Goal: Obtain resource: Obtain resource

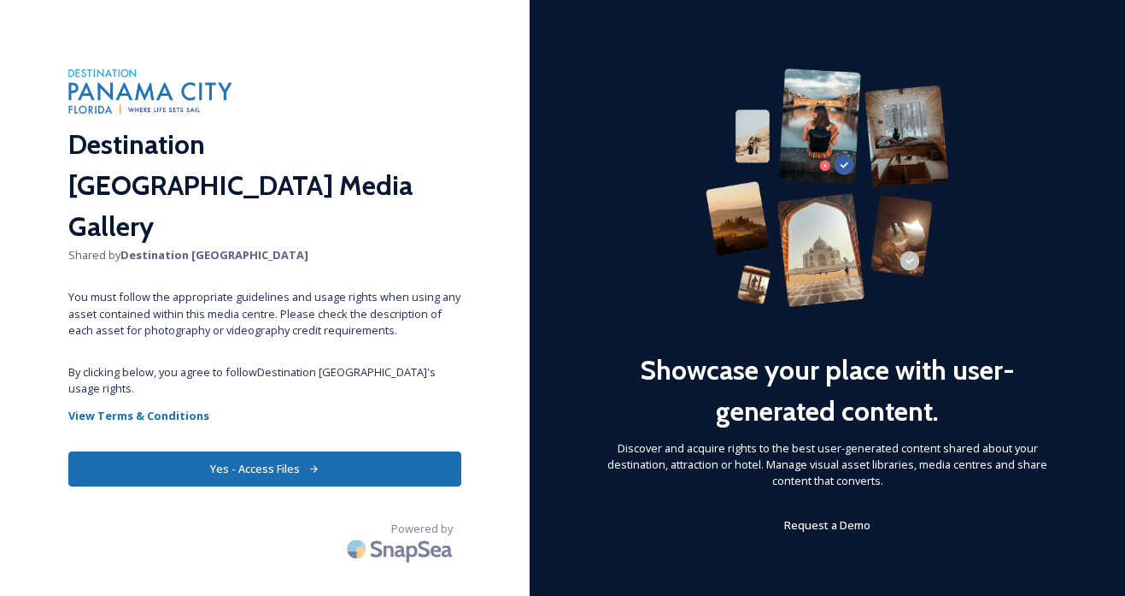
click at [367, 451] on button "Yes - Access Files" at bounding box center [264, 468] width 393 height 35
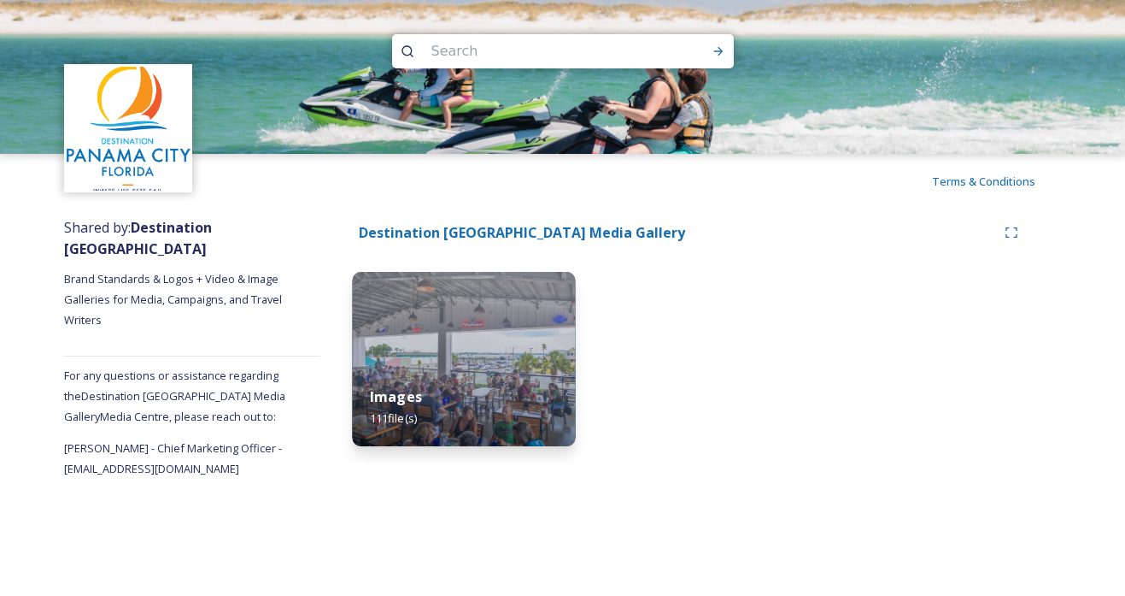
click at [483, 338] on img at bounding box center [463, 359] width 223 height 174
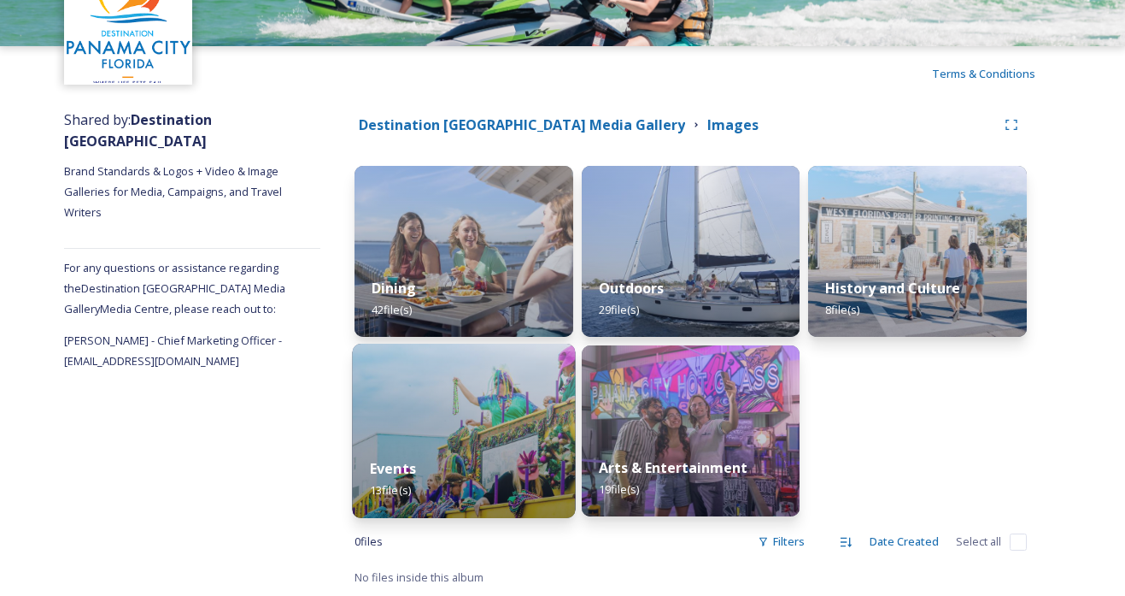
scroll to position [108, 0]
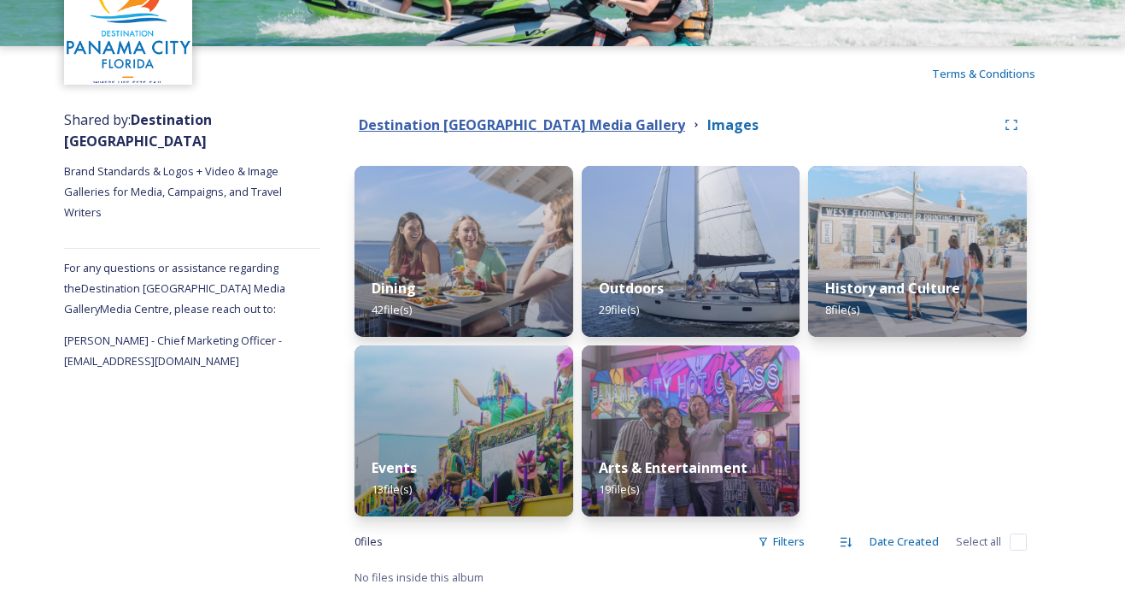
click at [572, 126] on strong "Destination [GEOGRAPHIC_DATA] Media Gallery" at bounding box center [522, 124] width 326 height 19
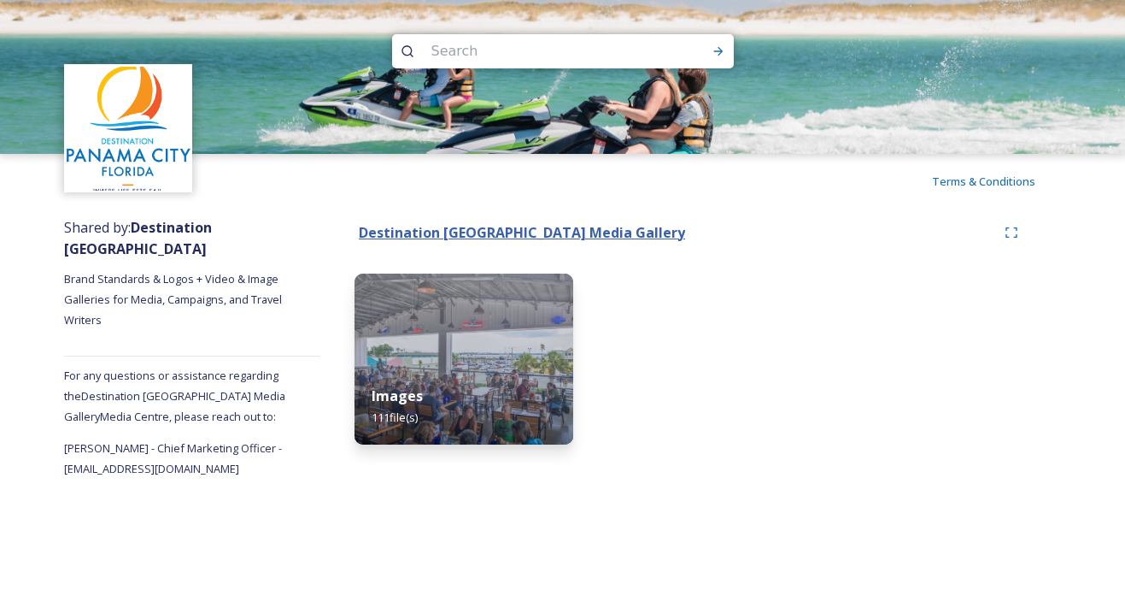
click at [546, 233] on strong "Destination [GEOGRAPHIC_DATA] Media Gallery" at bounding box center [522, 232] width 326 height 19
click at [566, 39] on input at bounding box center [540, 51] width 234 height 38
type input "logo"
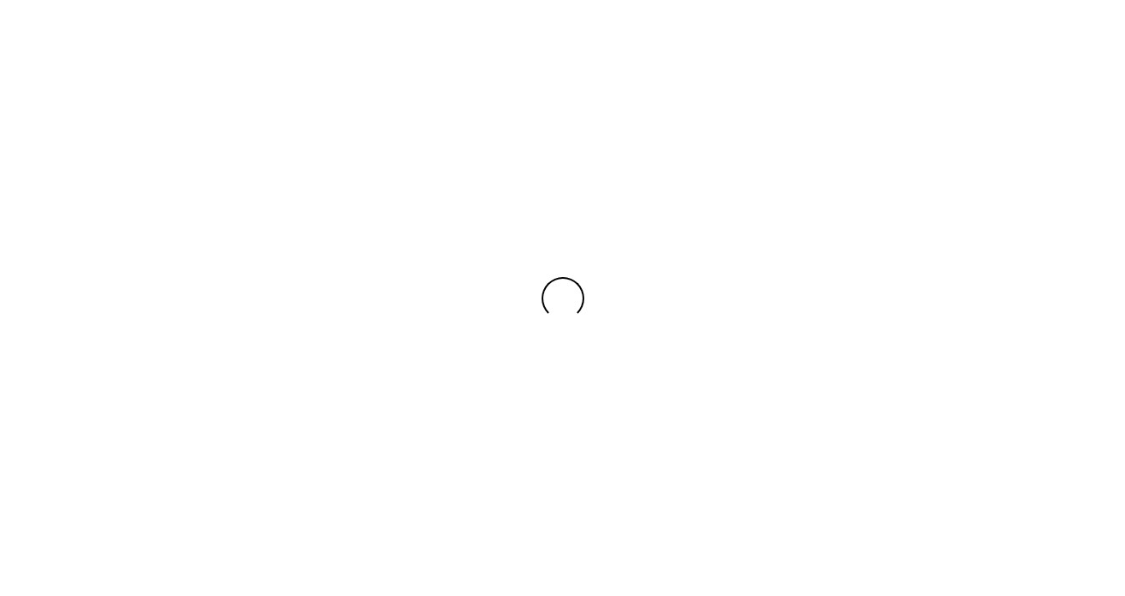
click at [425, 360] on div at bounding box center [562, 298] width 1125 height 596
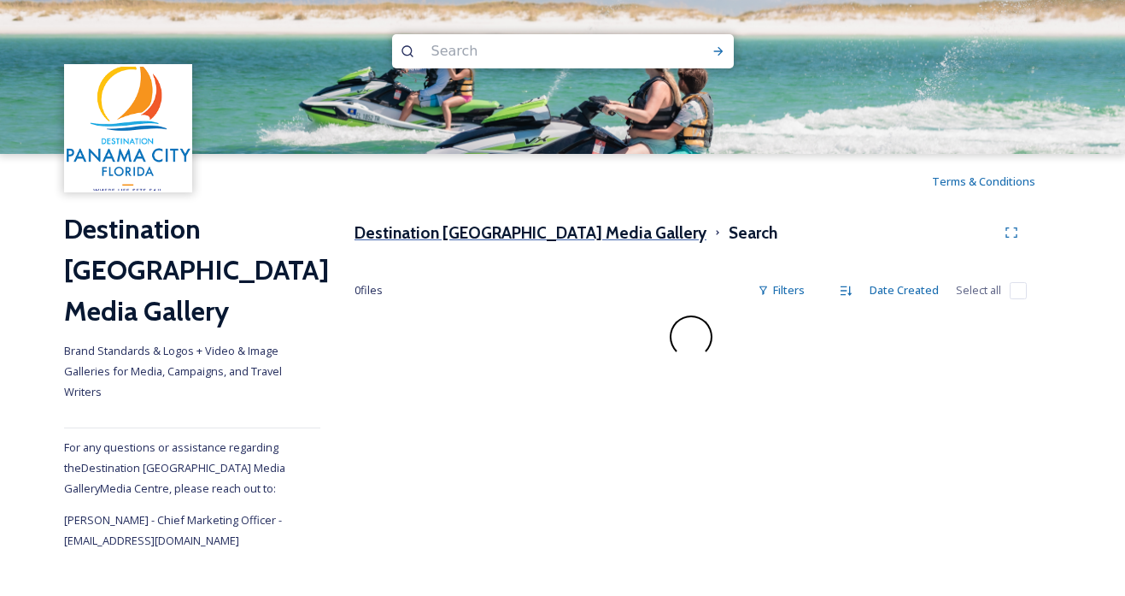
click at [522, 234] on h3 "Destination [GEOGRAPHIC_DATA] Media Gallery" at bounding box center [531, 232] width 352 height 25
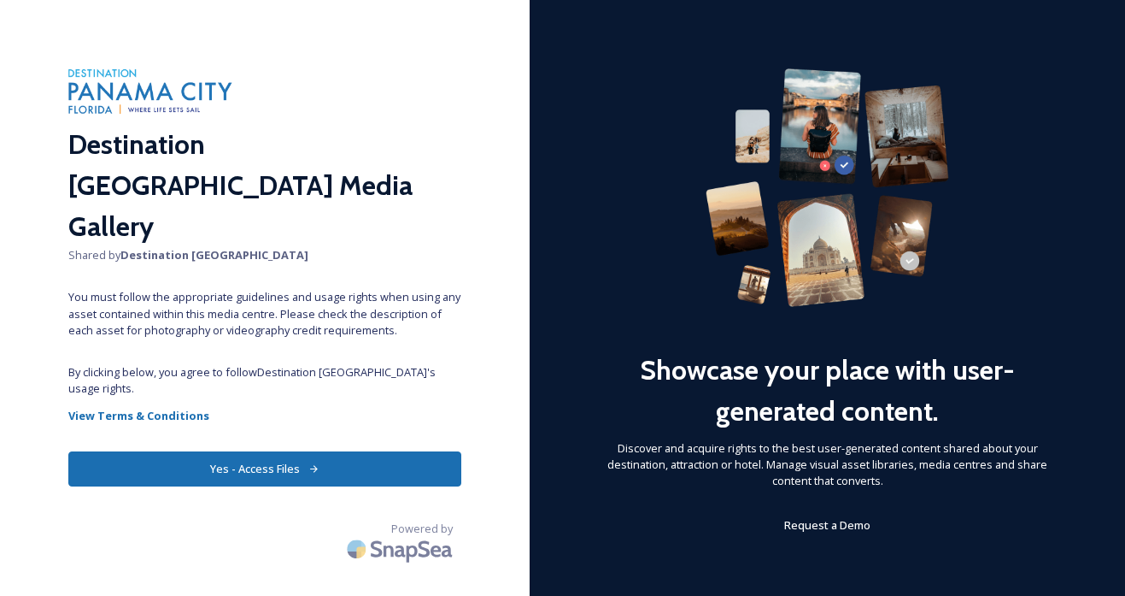
click at [398, 451] on button "Yes - Access Files" at bounding box center [264, 468] width 393 height 35
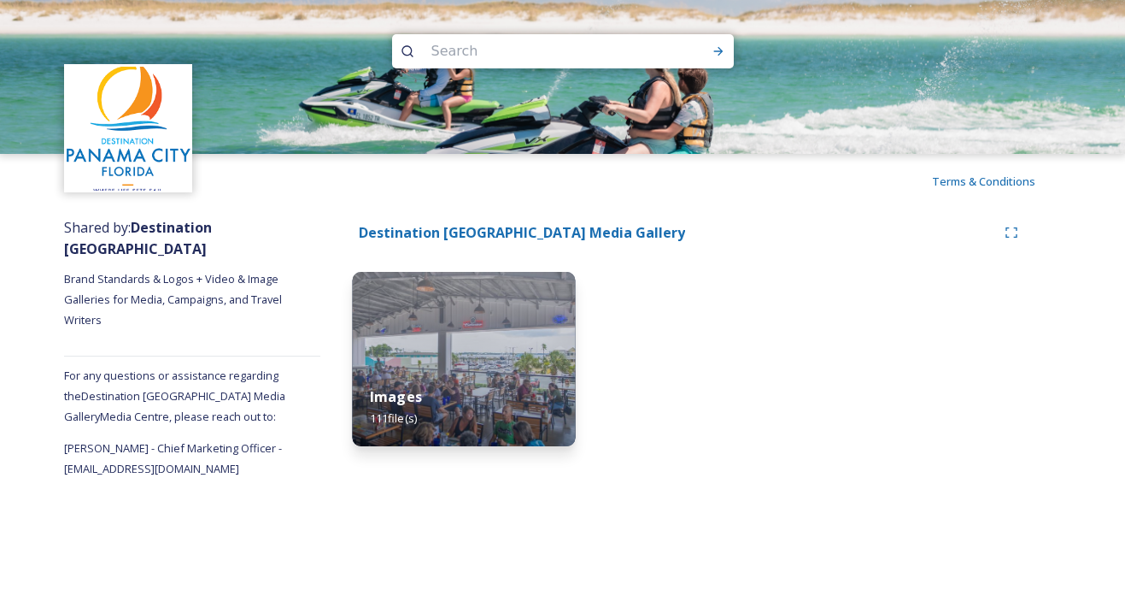
click at [416, 396] on strong "Images" at bounding box center [396, 396] width 52 height 19
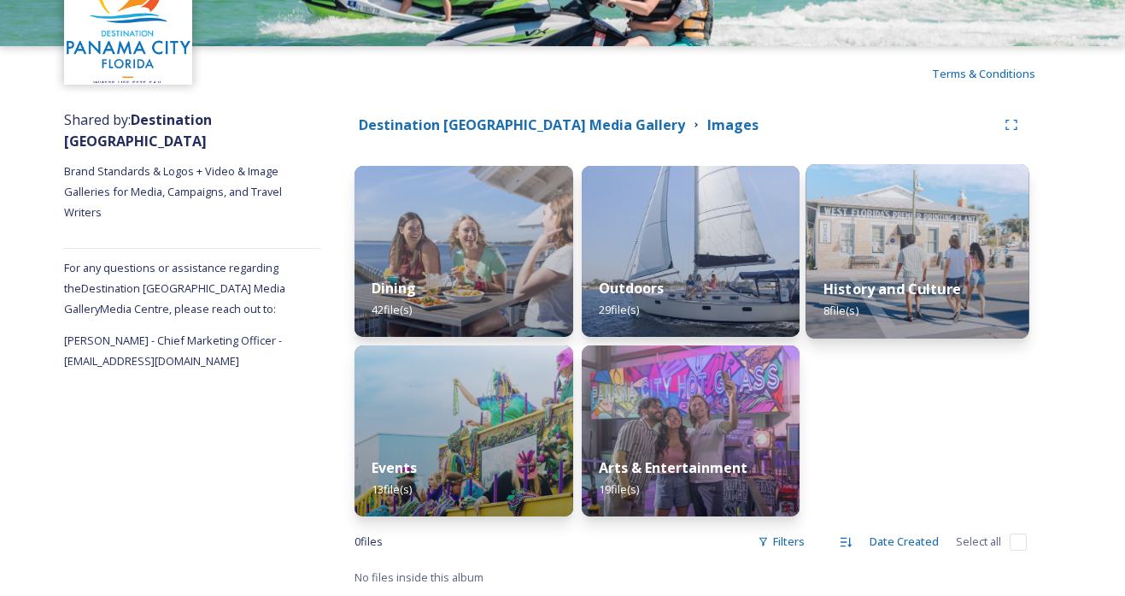
scroll to position [108, 0]
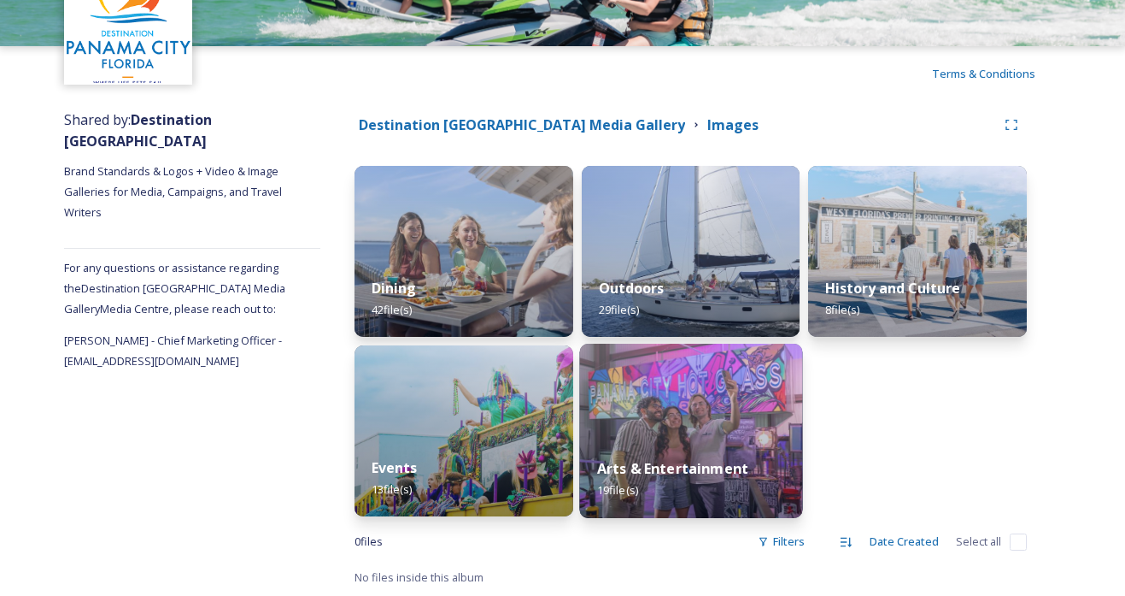
click at [671, 418] on img at bounding box center [690, 431] width 223 height 174
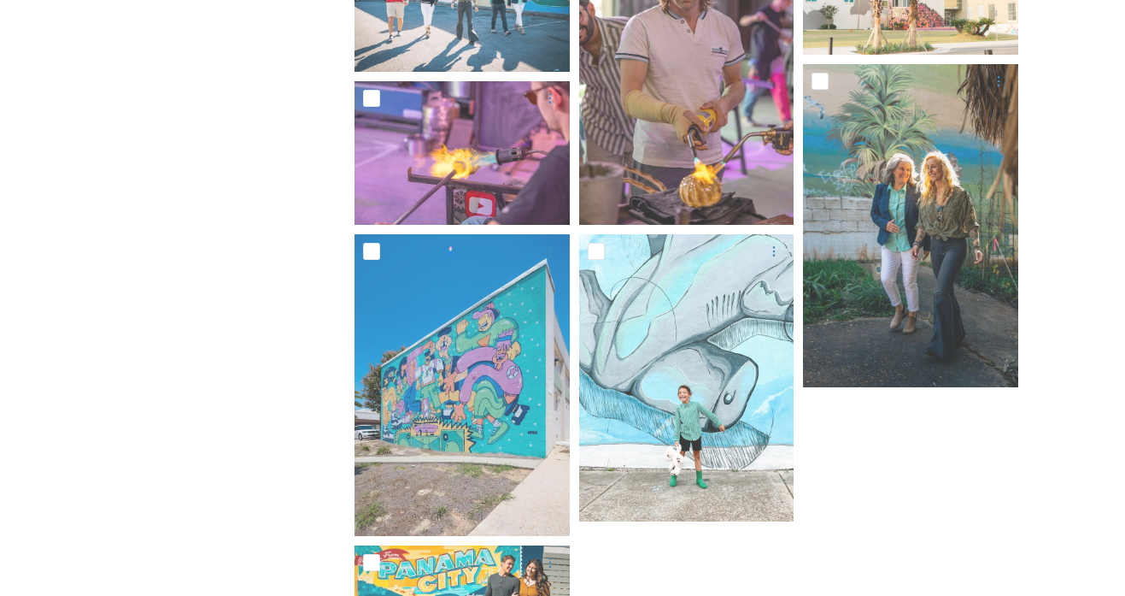
scroll to position [1165, 0]
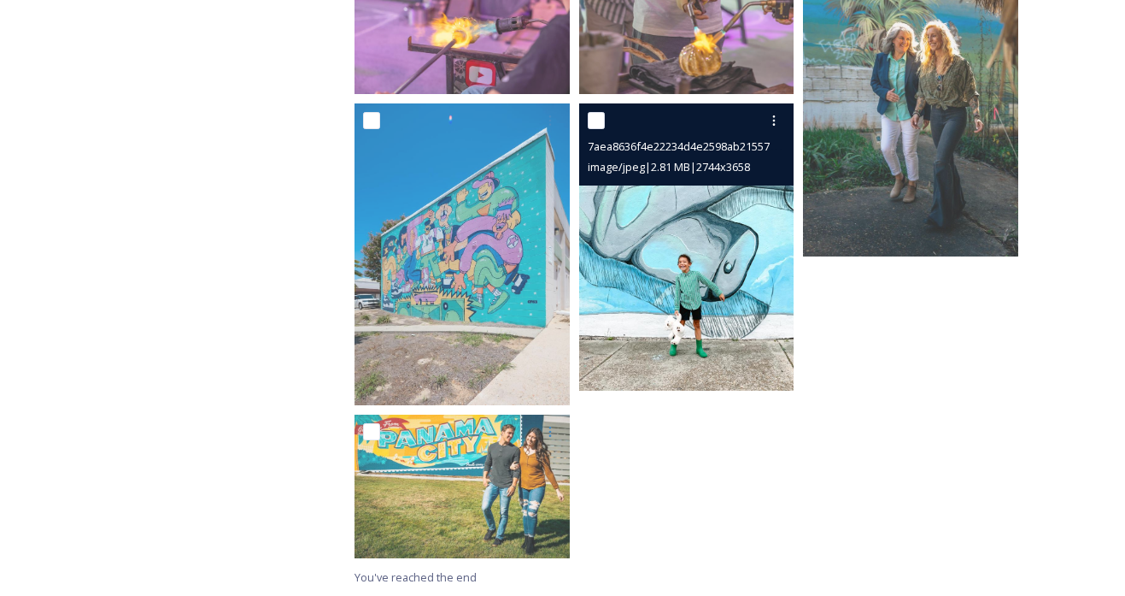
click at [706, 341] on img at bounding box center [686, 246] width 215 height 287
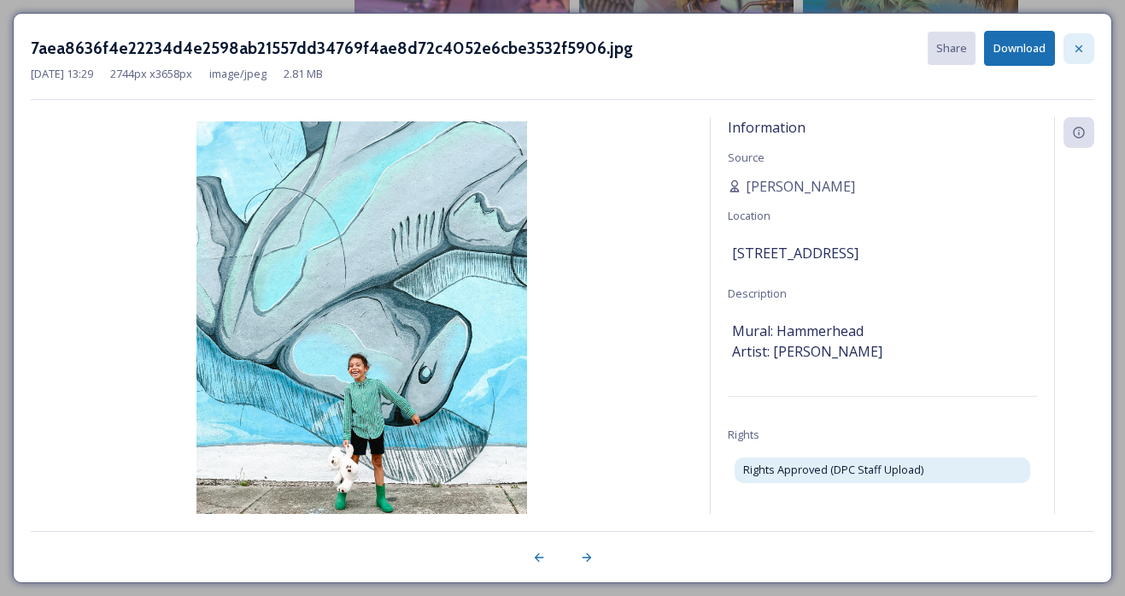
click at [1081, 35] on div at bounding box center [1079, 48] width 31 height 31
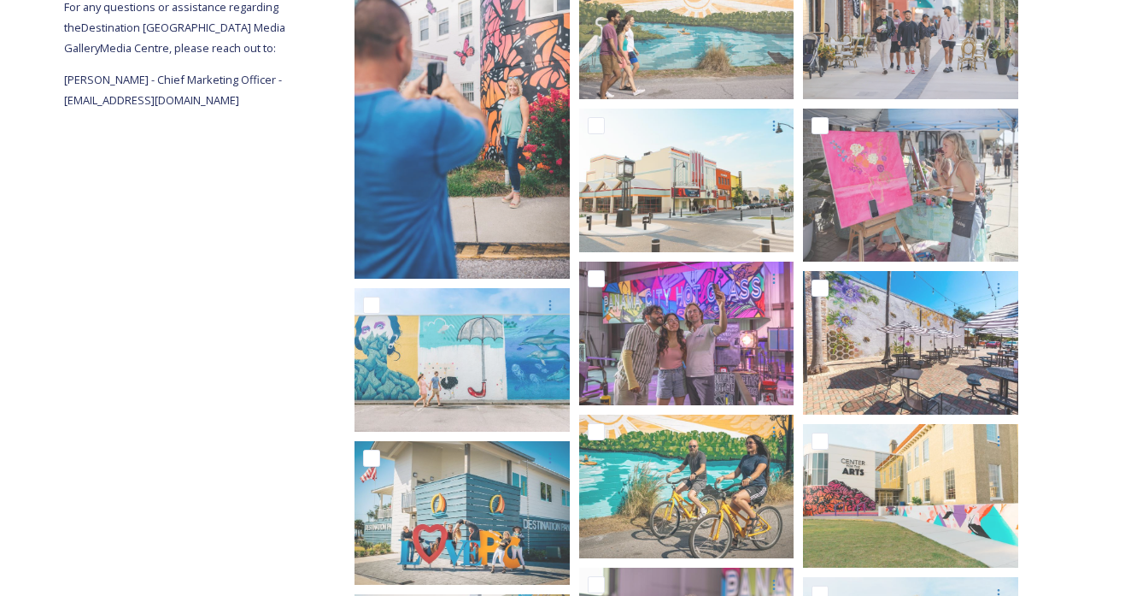
scroll to position [0, 0]
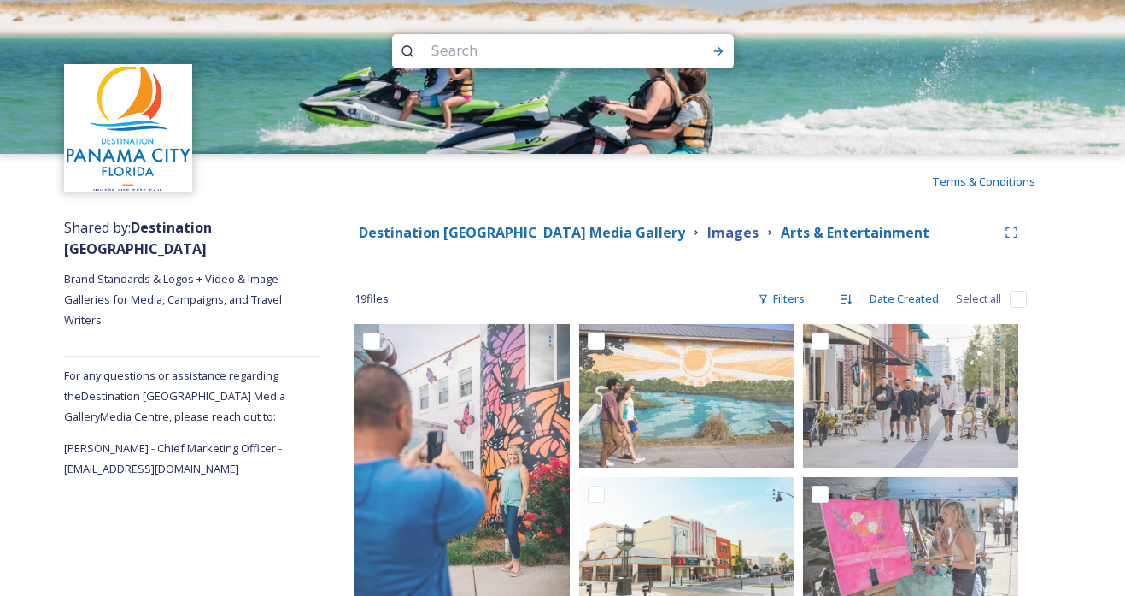
click at [708, 232] on strong "Images" at bounding box center [733, 232] width 51 height 19
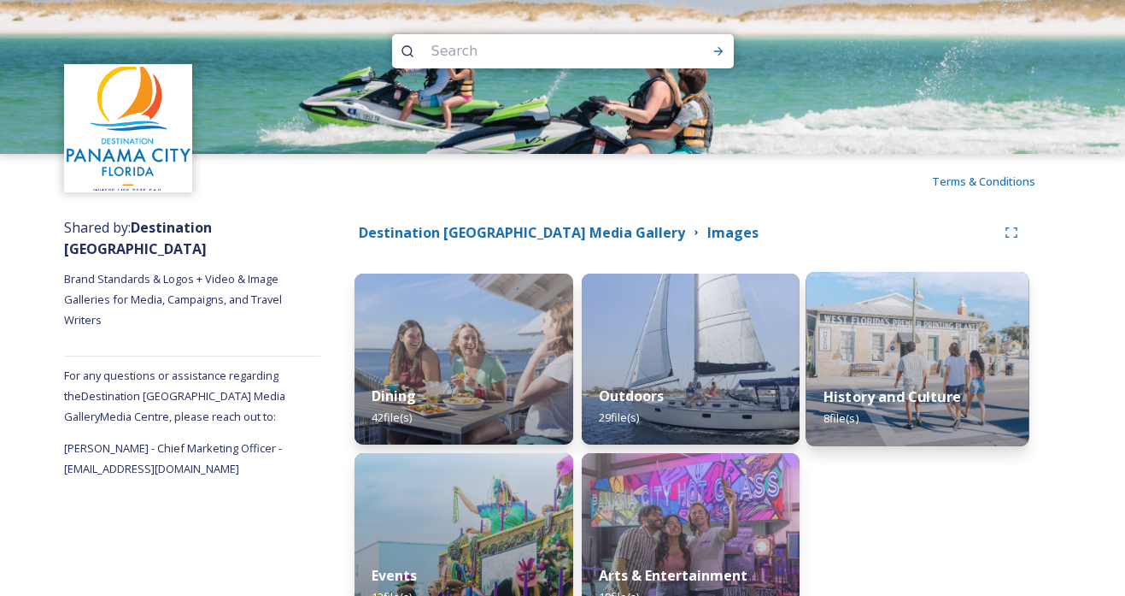
click at [904, 367] on img at bounding box center [918, 359] width 223 height 174
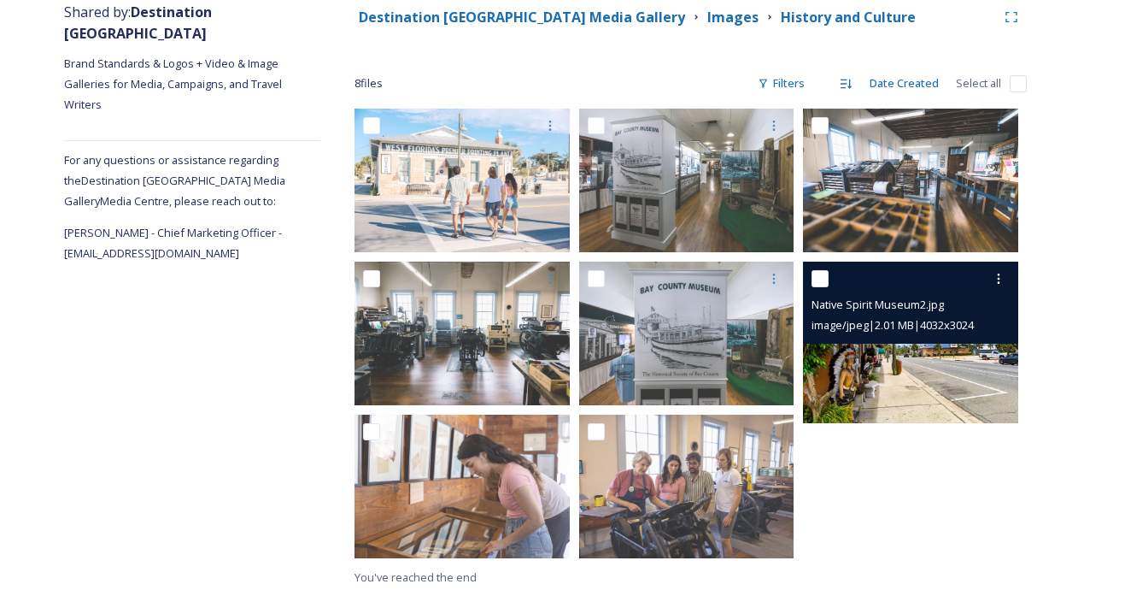
scroll to position [215, 0]
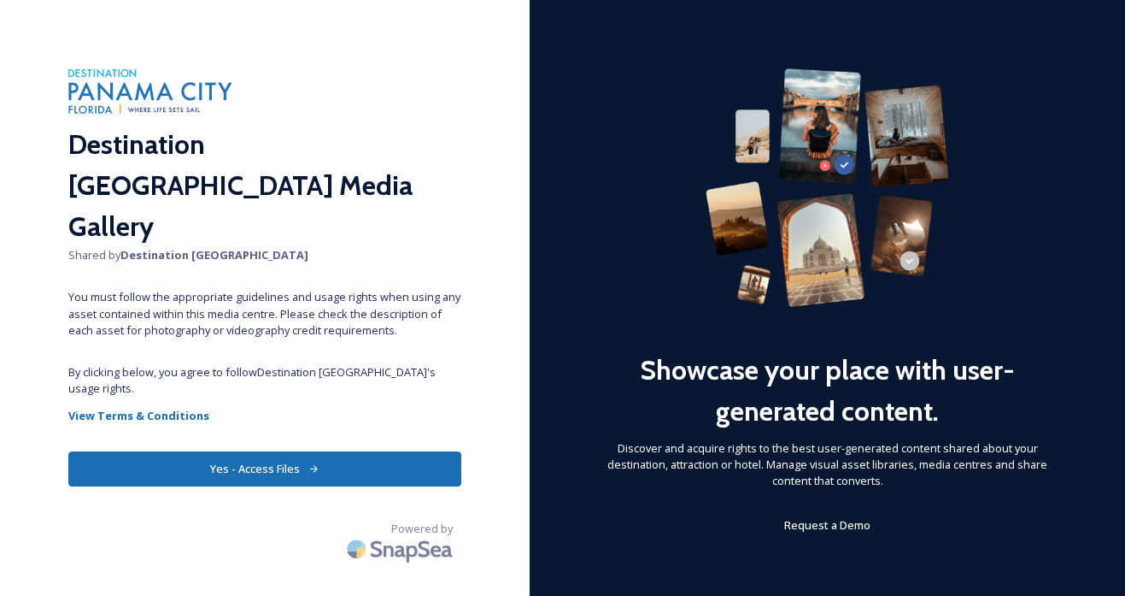
click at [245, 451] on button "Yes - Access Files" at bounding box center [264, 468] width 393 height 35
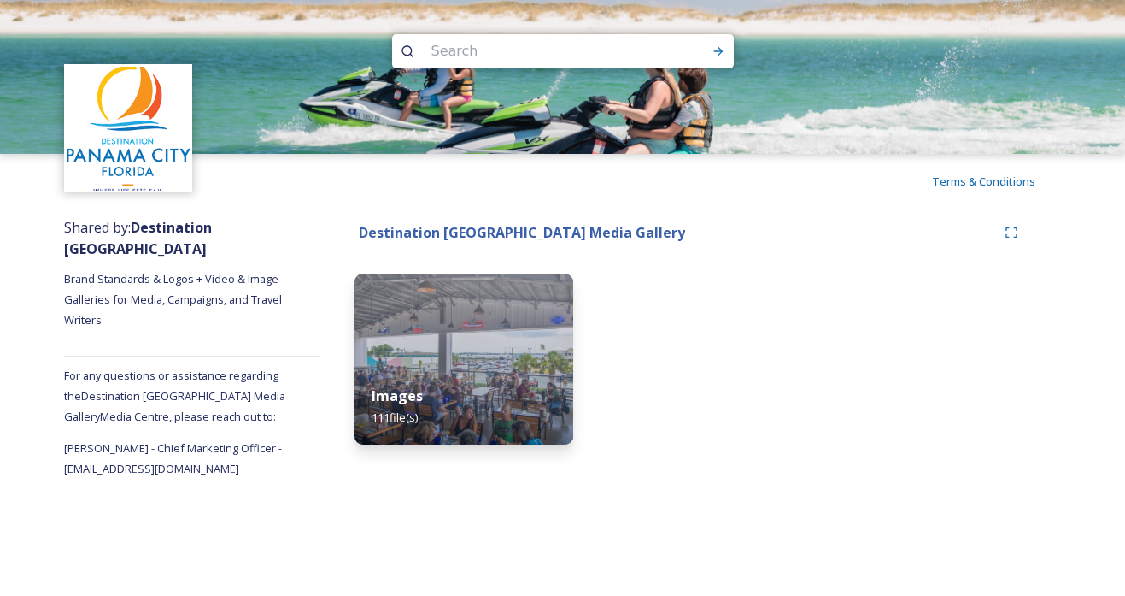
click at [457, 231] on strong "Destination Panama City Media Gallery" at bounding box center [522, 232] width 326 height 19
